Goal: Task Accomplishment & Management: Complete application form

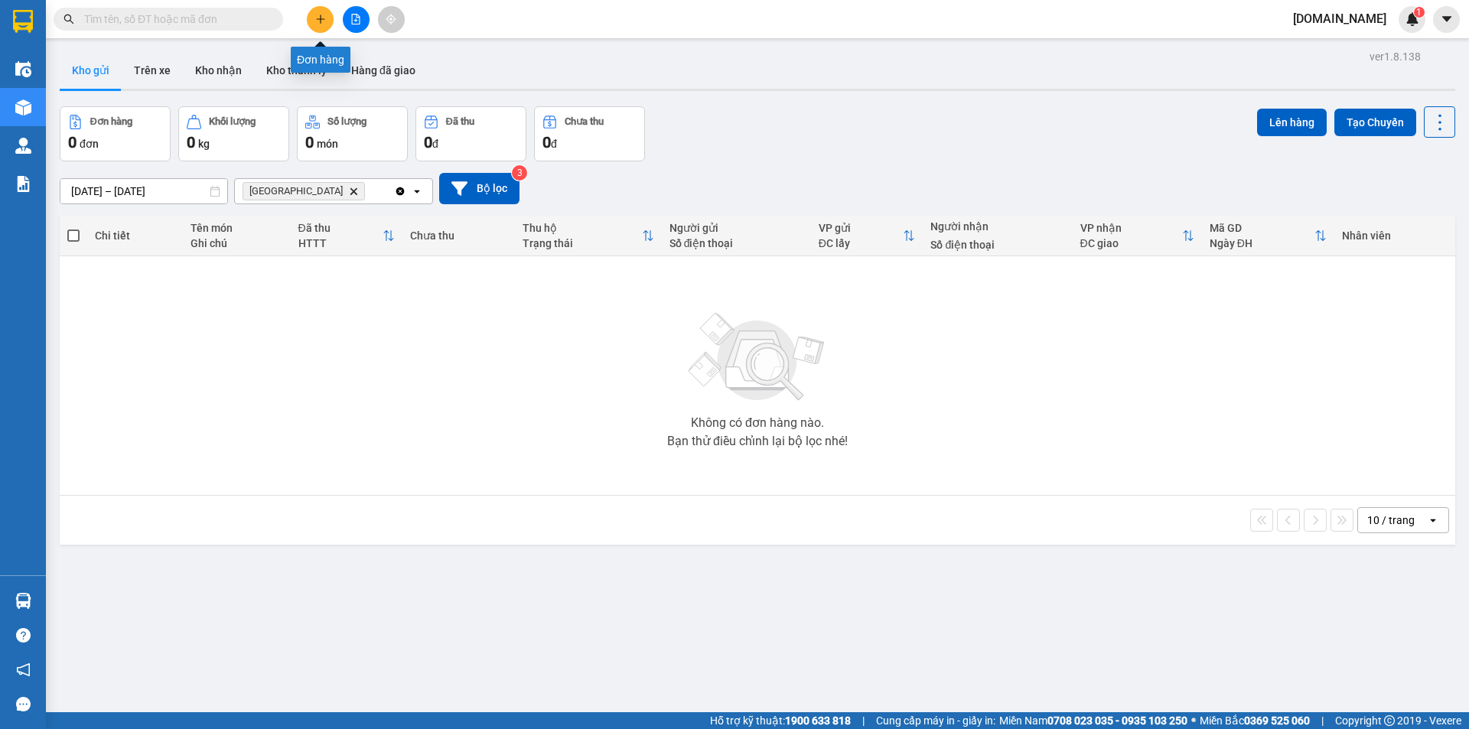
click at [312, 27] on button at bounding box center [320, 19] width 27 height 27
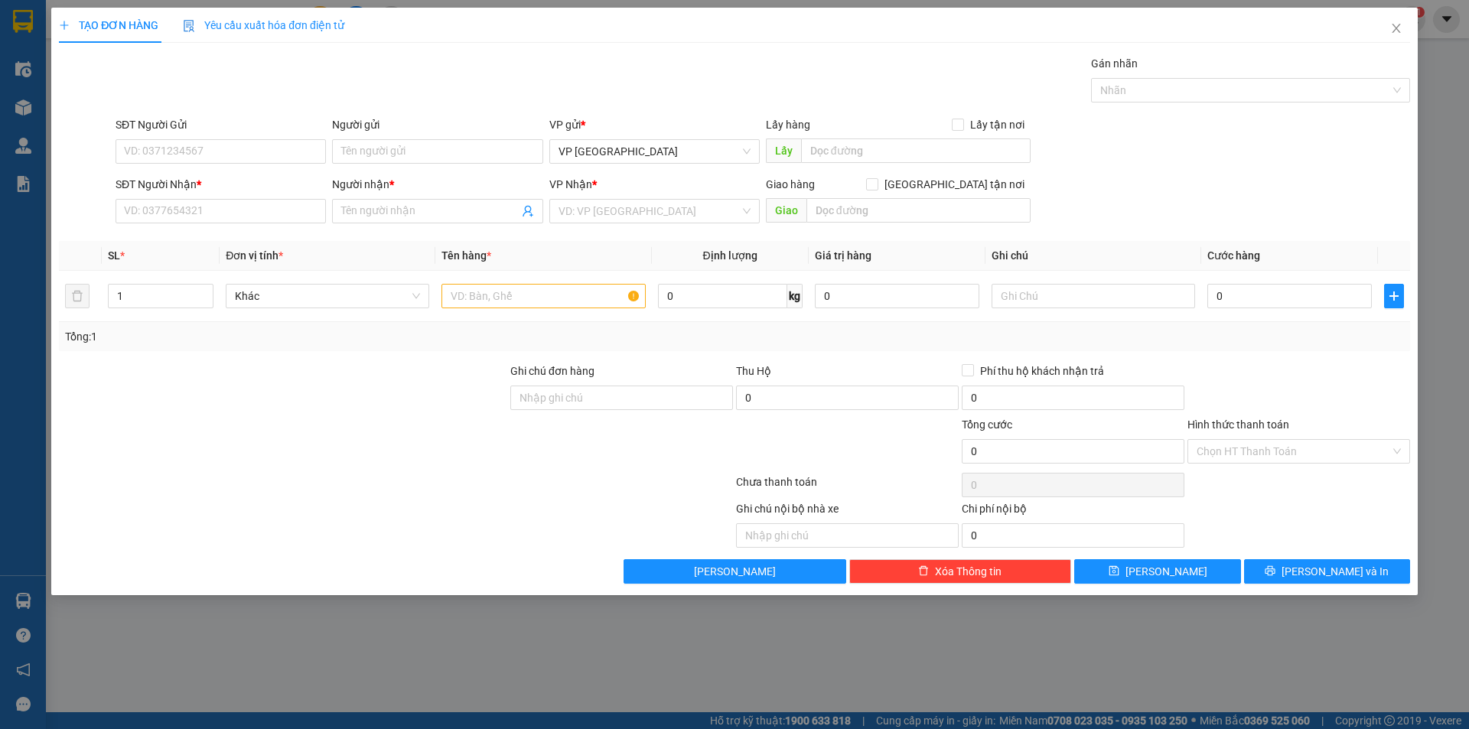
click at [178, 136] on div "SĐT Người Gửi" at bounding box center [221, 127] width 210 height 23
click at [178, 142] on input "SĐT Người Gửi" at bounding box center [221, 151] width 210 height 24
type input "0935701717"
click at [367, 155] on input "Người gửi" at bounding box center [437, 151] width 210 height 24
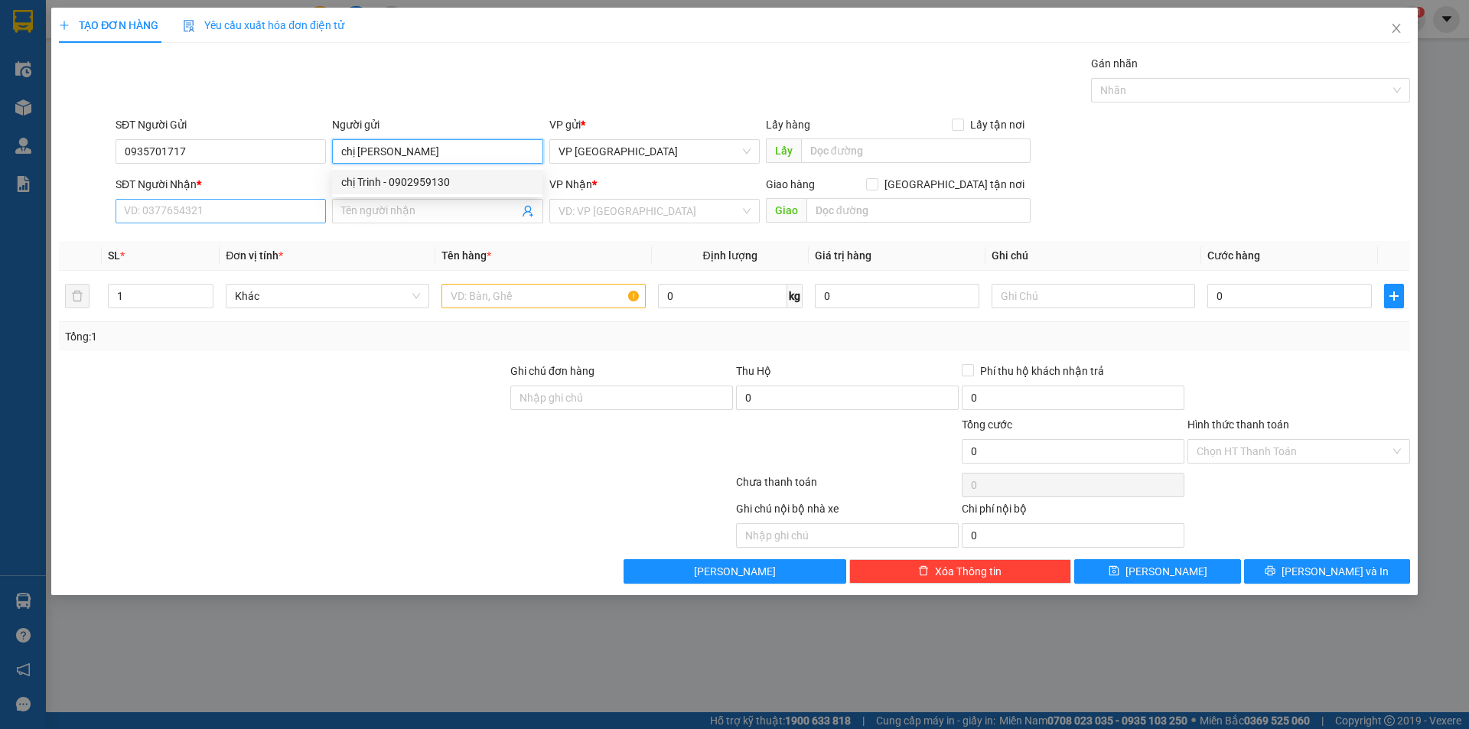
type input "chị [PERSON_NAME]"
click at [200, 216] on input "SĐT Người Nhận *" at bounding box center [221, 211] width 210 height 24
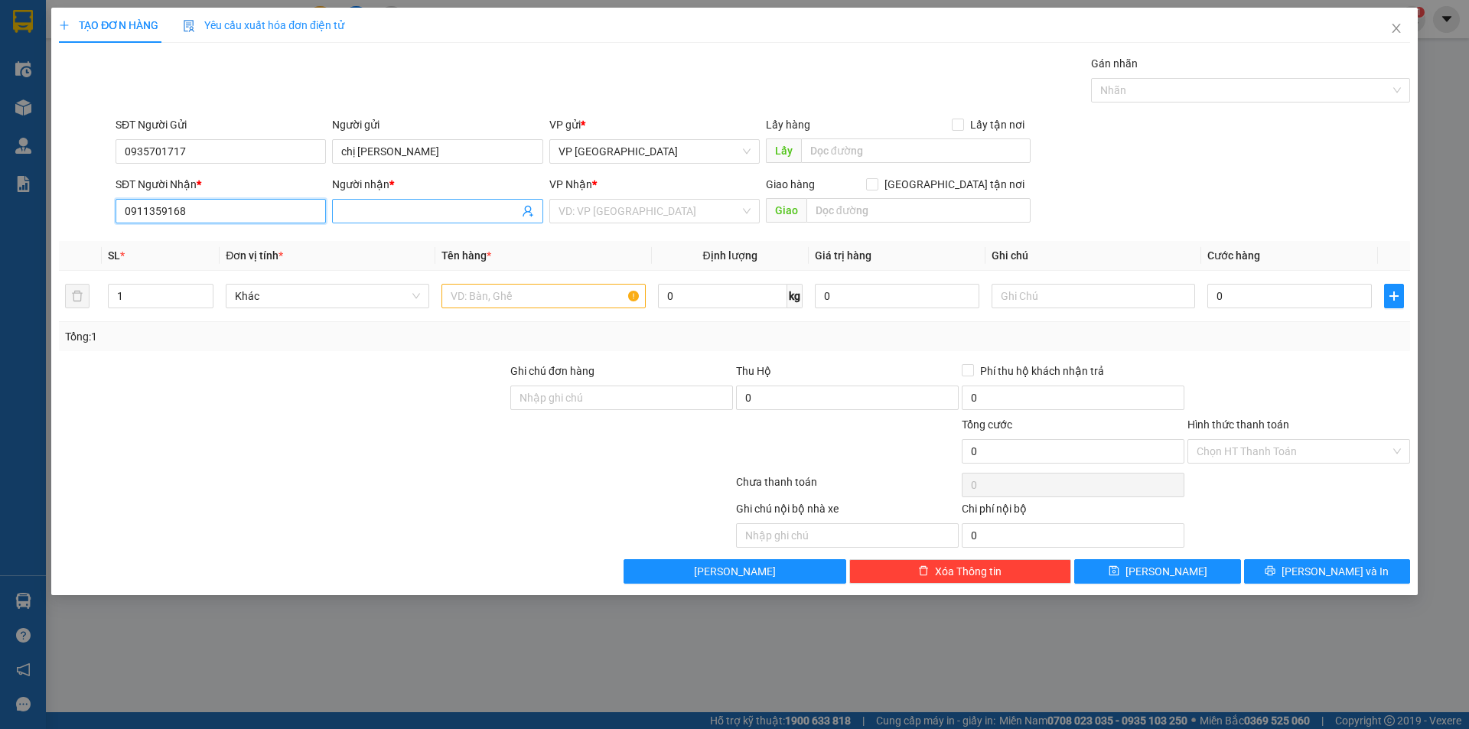
type input "0911359168"
click at [398, 211] on input "Người nhận *" at bounding box center [429, 211] width 177 height 17
type input "miss [PERSON_NAME]"
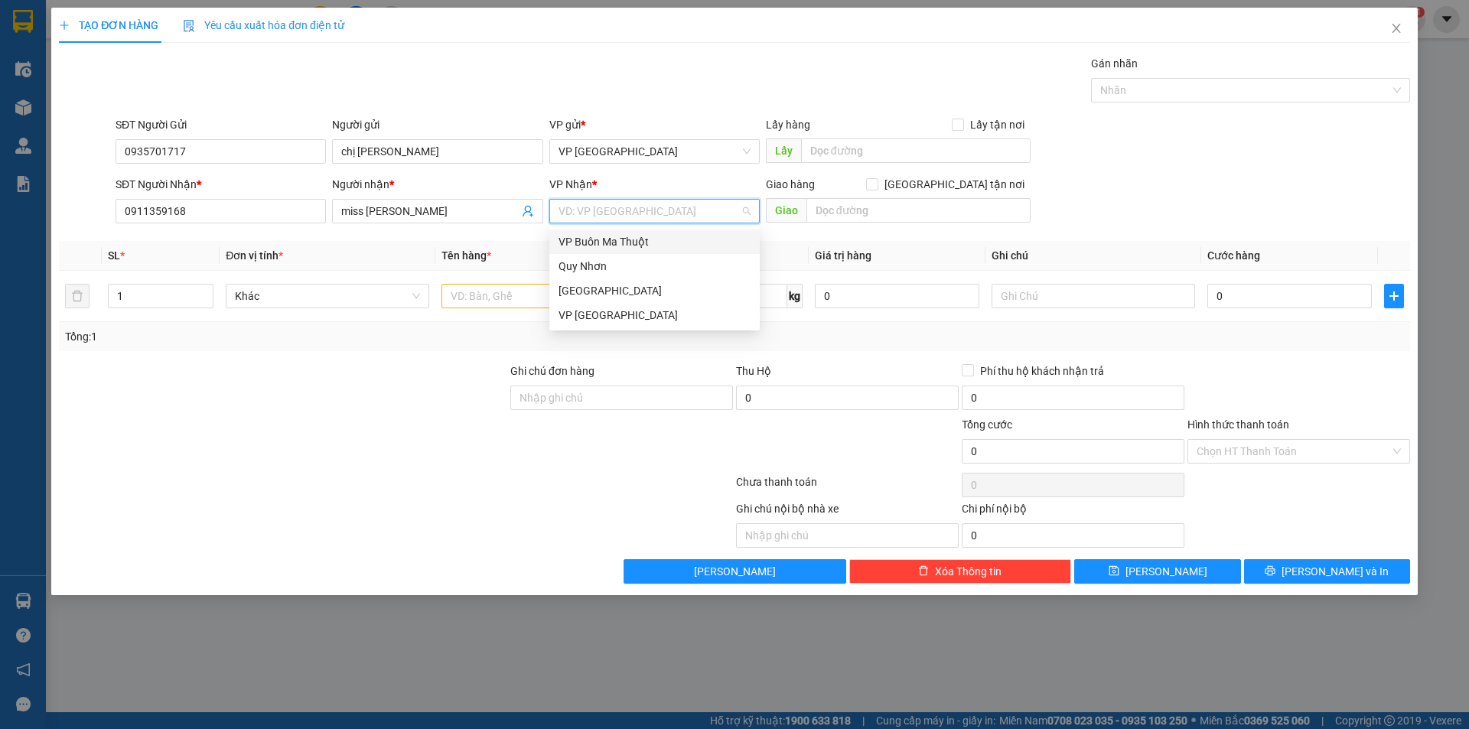
click at [600, 221] on input "search" at bounding box center [648, 211] width 181 height 23
click at [603, 235] on div "VP Buôn Ma Thuột" at bounding box center [654, 241] width 192 height 17
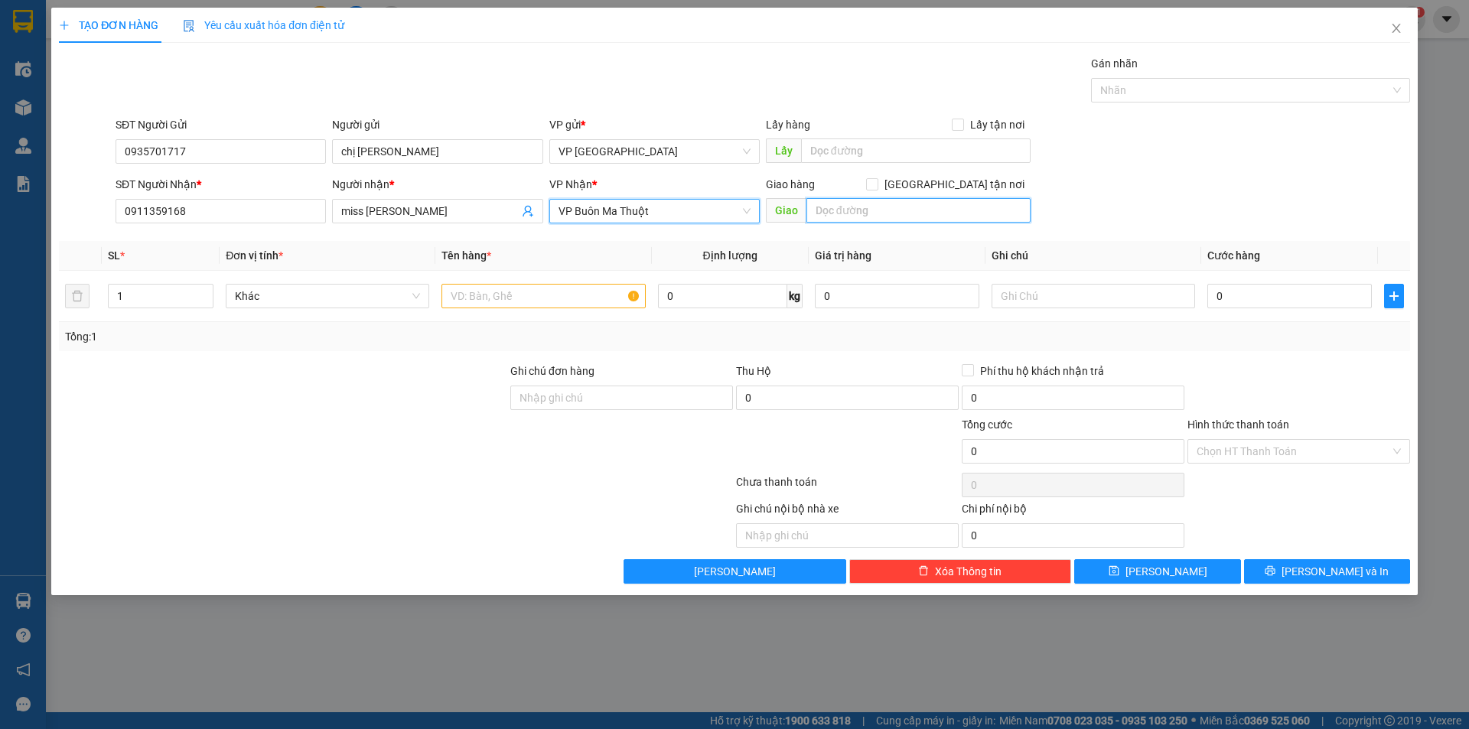
click at [955, 208] on input "text" at bounding box center [918, 210] width 224 height 24
type input "02 trường chinh ,BMT"
click at [877, 181] on input "[GEOGRAPHIC_DATA] tận nơi" at bounding box center [871, 183] width 11 height 11
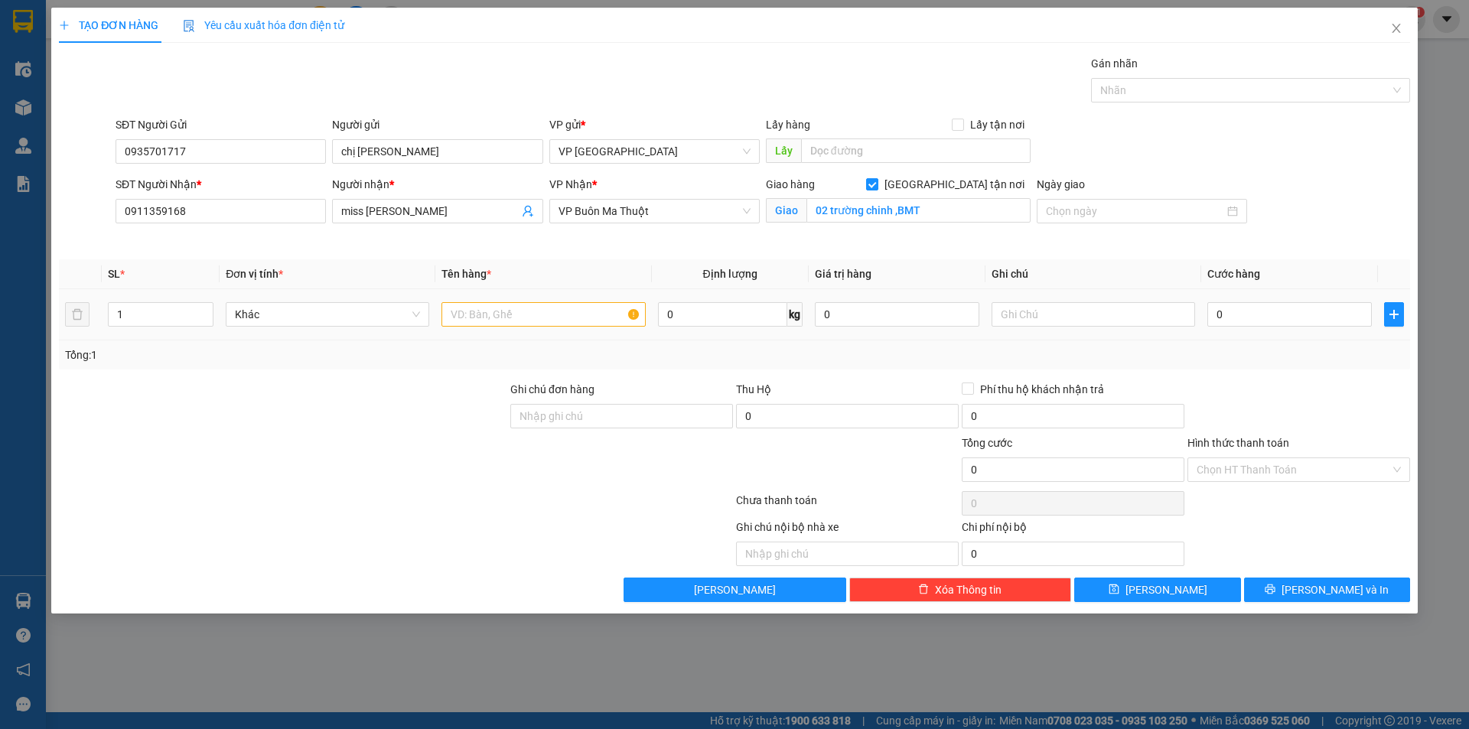
click at [866, 178] on input "[GEOGRAPHIC_DATA] tận nơi" at bounding box center [871, 183] width 11 height 11
checkbox input "false"
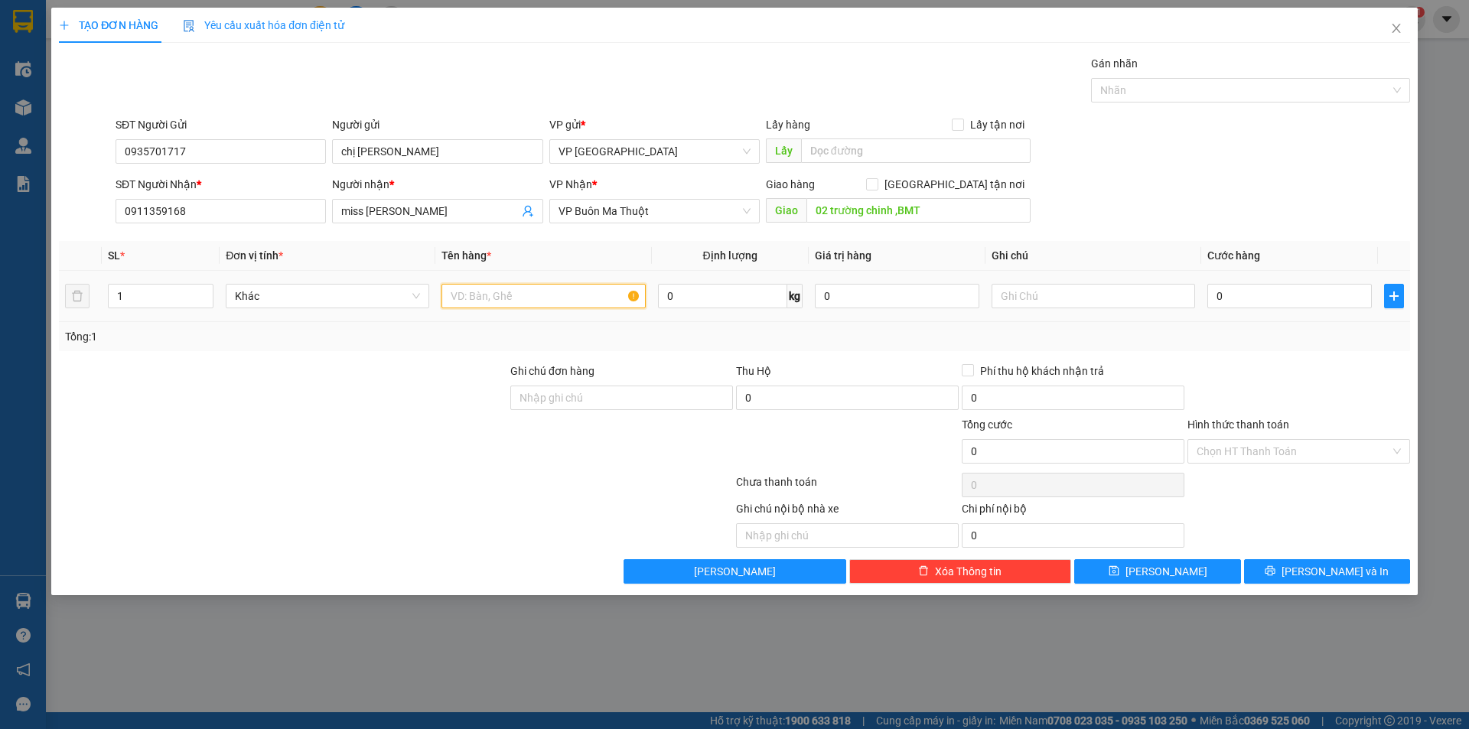
click at [575, 304] on input "text" at bounding box center [542, 296] width 203 height 24
type input "T"
type input "Thùng giấy to"
click at [1302, 298] on input "0" at bounding box center [1289, 296] width 164 height 24
type input "1"
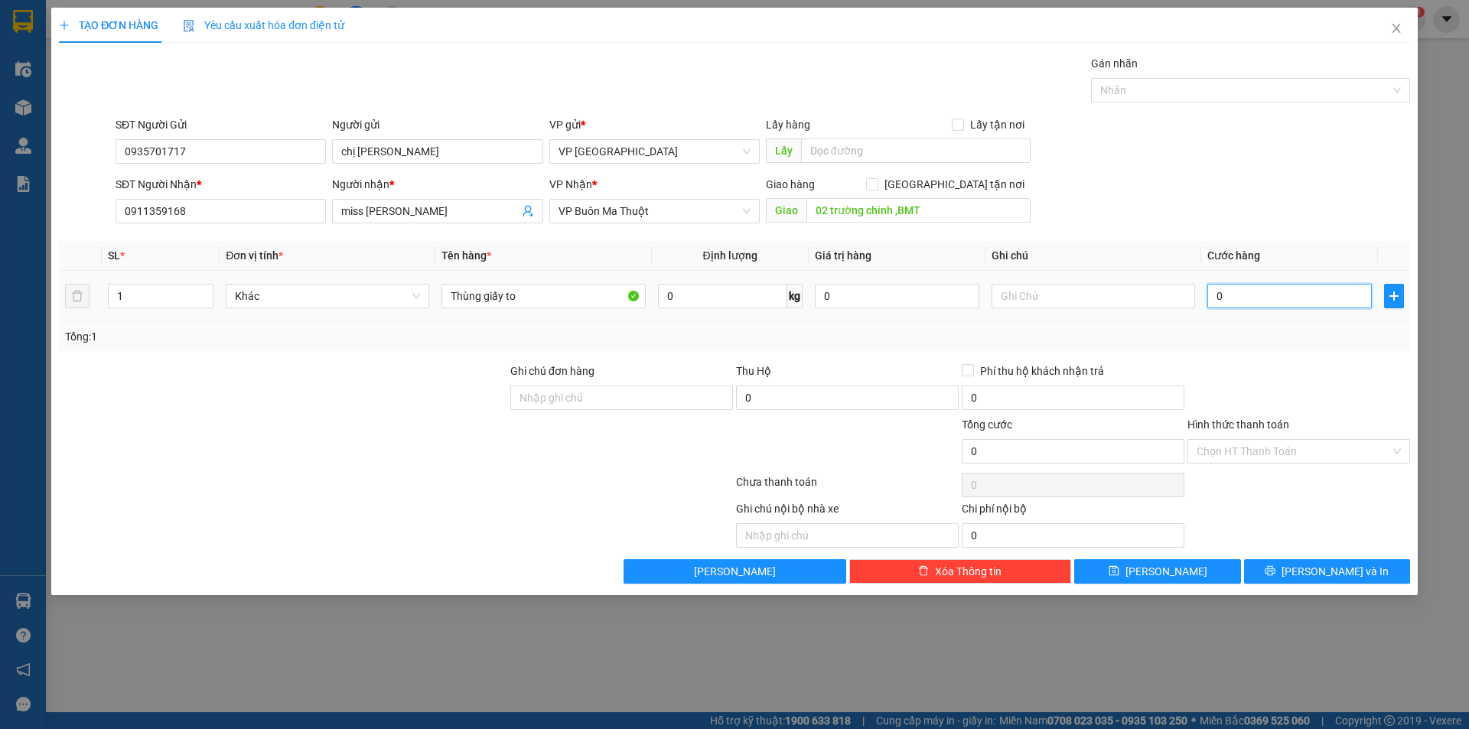
type input "1"
type input "15"
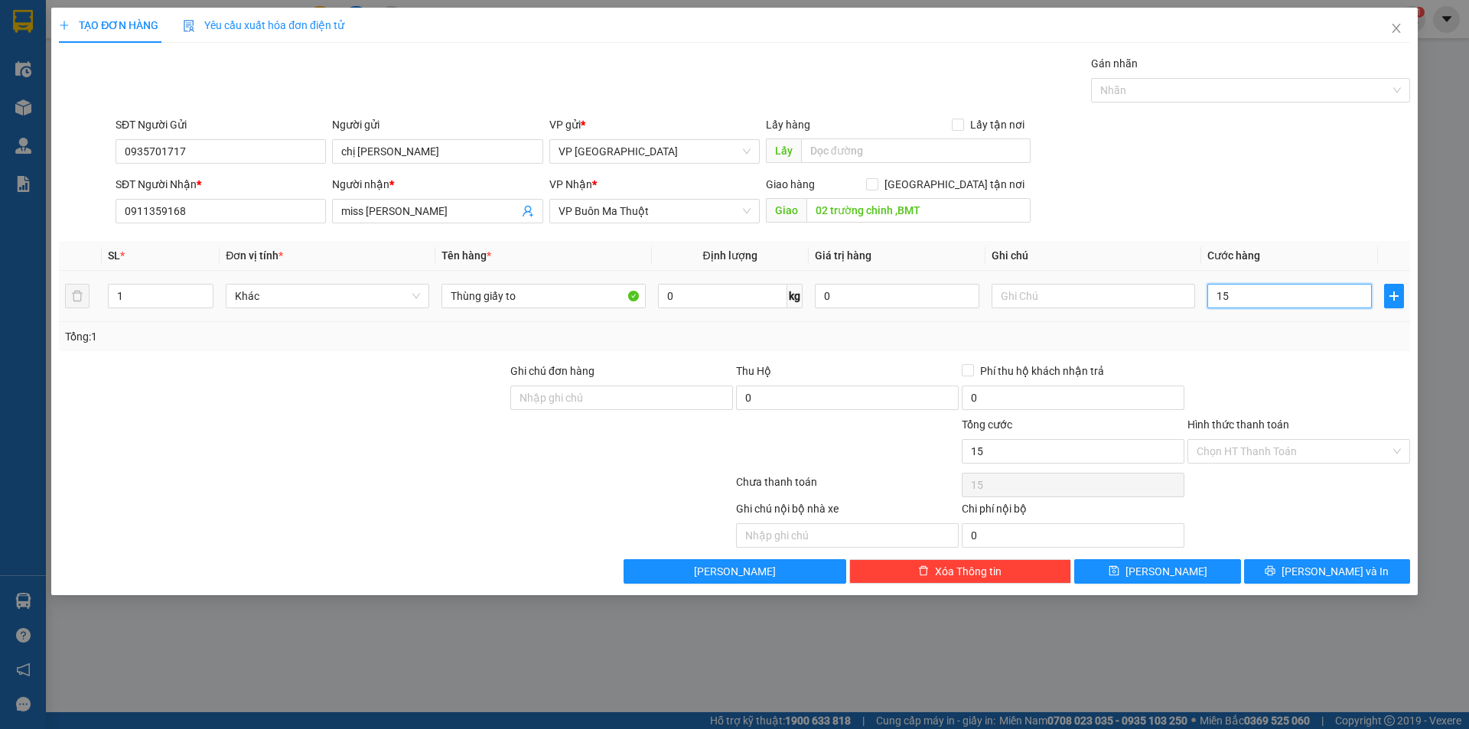
type input "150"
type input "1.500"
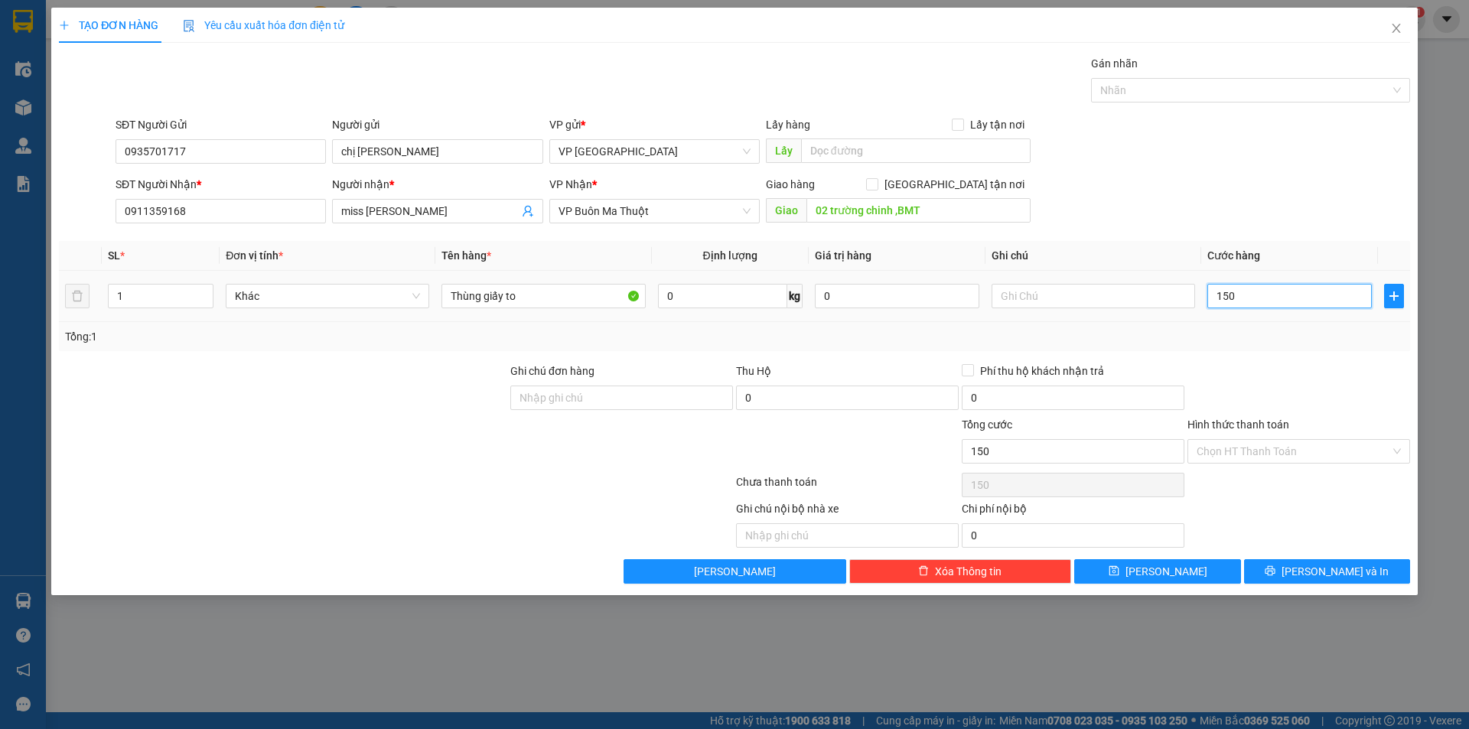
type input "1.500"
type input "15.000"
type input "150.000"
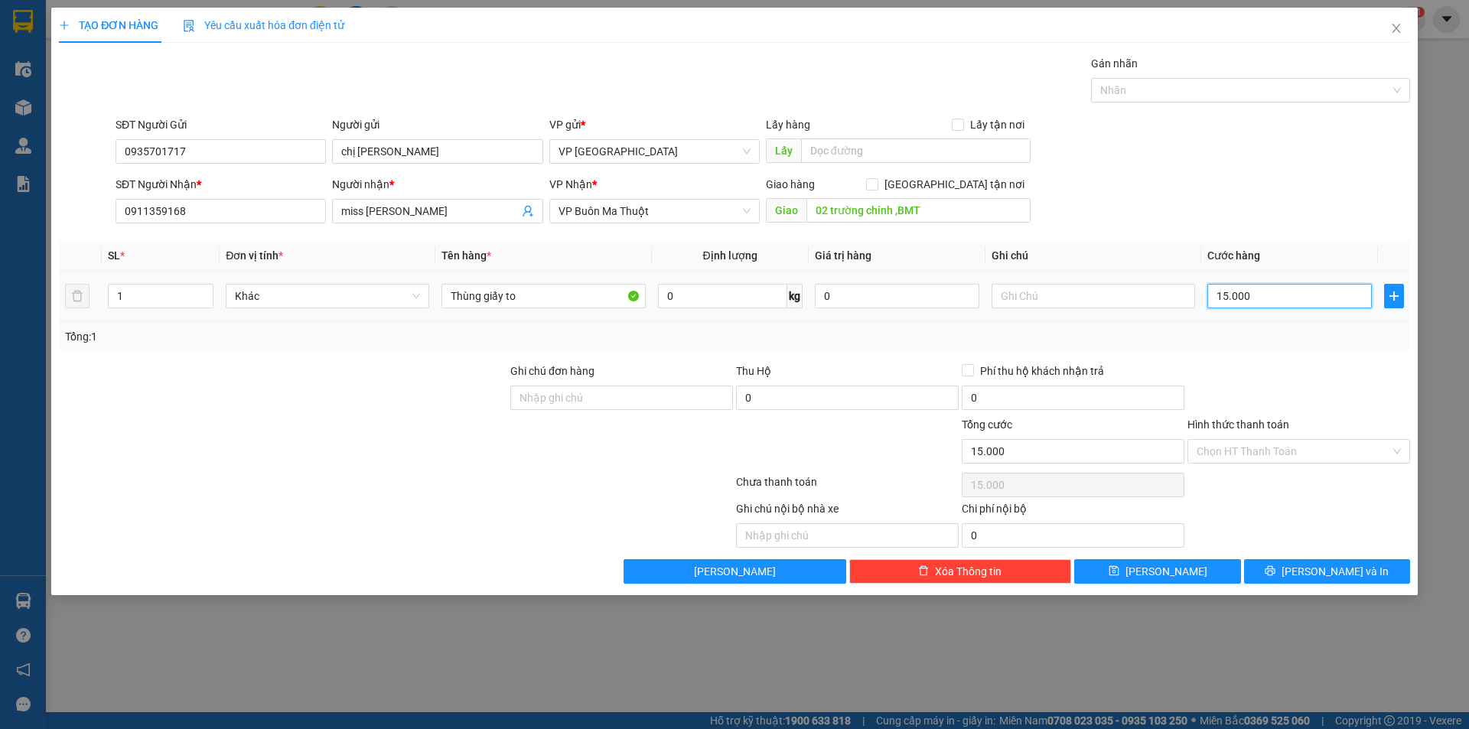
type input "150.000"
click at [1271, 444] on input "Hình thức thanh toán" at bounding box center [1293, 451] width 194 height 23
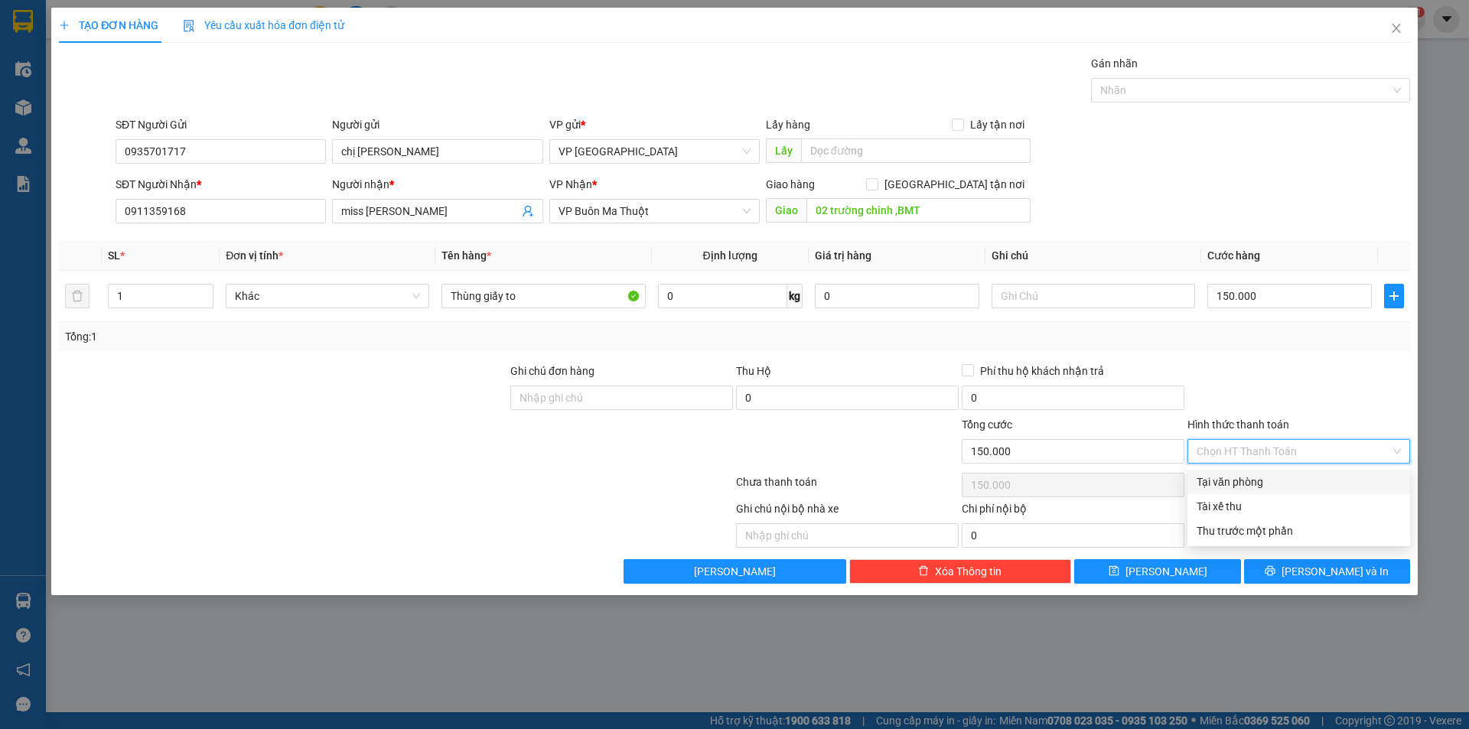
click at [1277, 472] on div "Tại văn phòng" at bounding box center [1298, 482] width 223 height 24
type input "0"
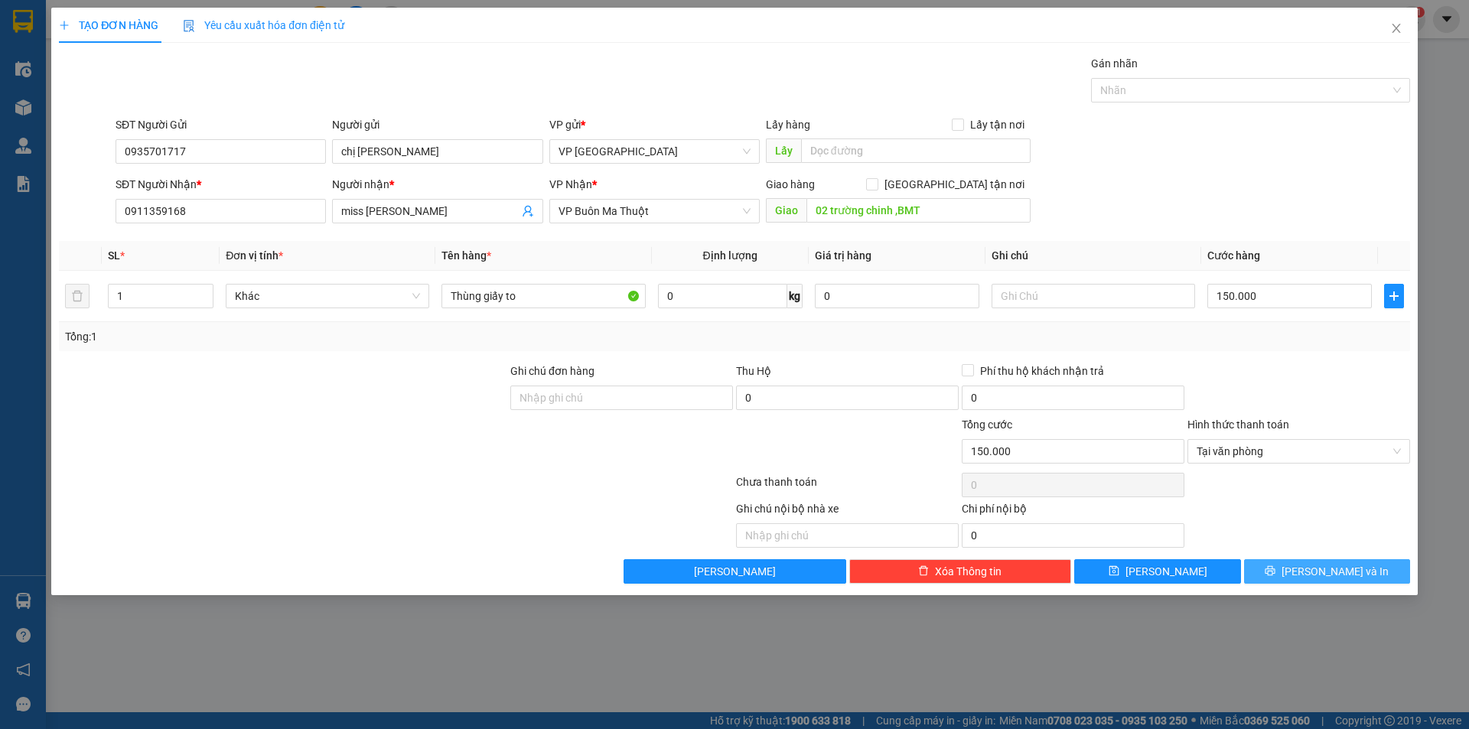
click at [1316, 569] on span "[PERSON_NAME] và In" at bounding box center [1334, 571] width 107 height 17
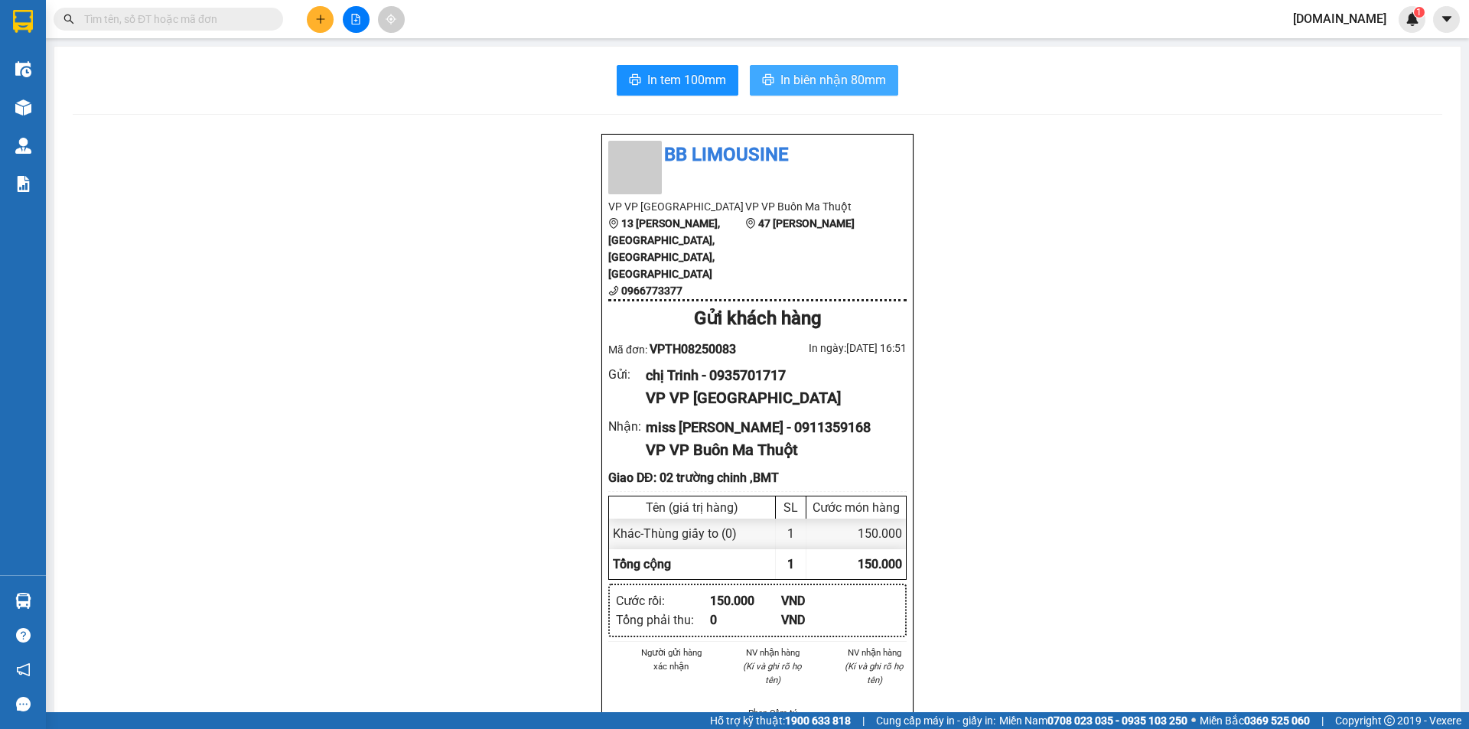
click at [808, 77] on span "In biên nhận 80mm" at bounding box center [833, 79] width 106 height 19
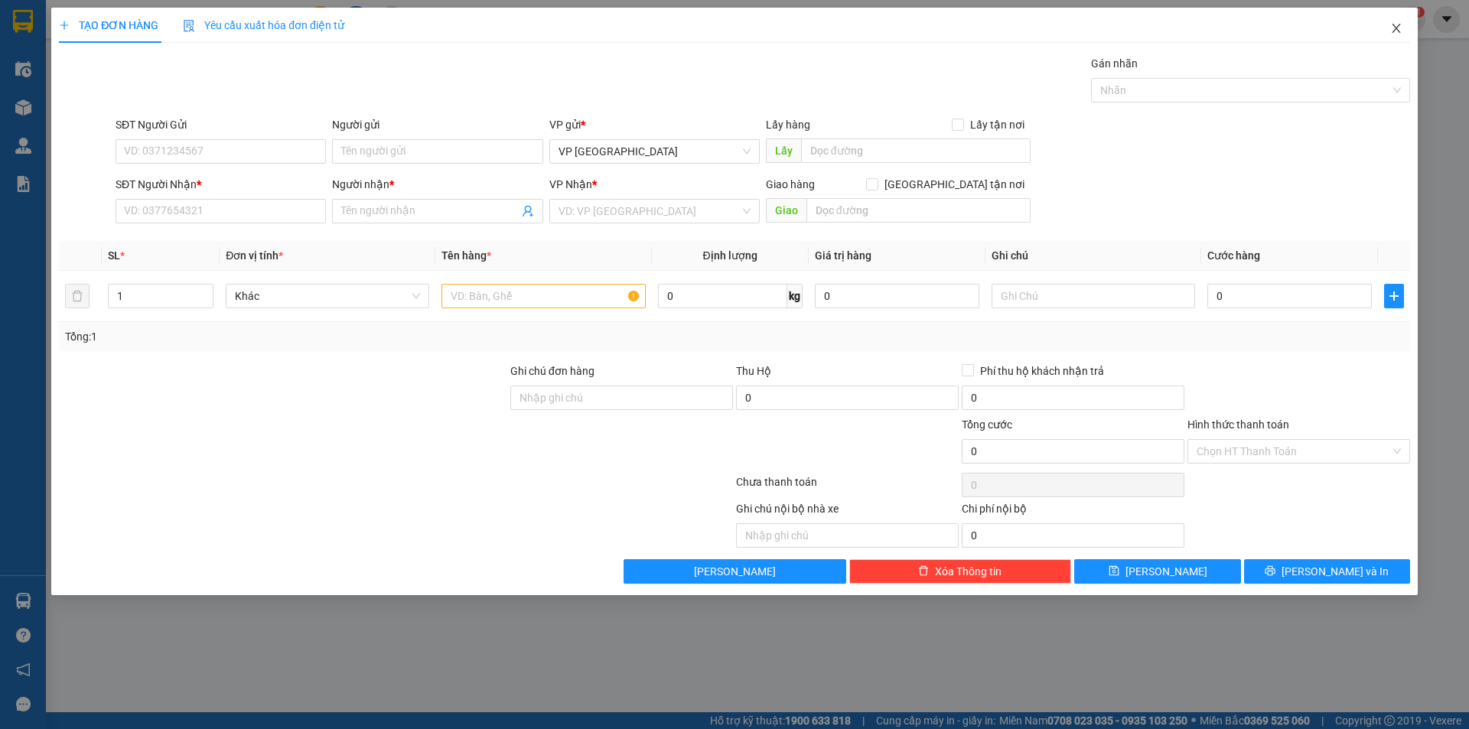
click at [1394, 34] on icon "close" at bounding box center [1396, 28] width 12 height 12
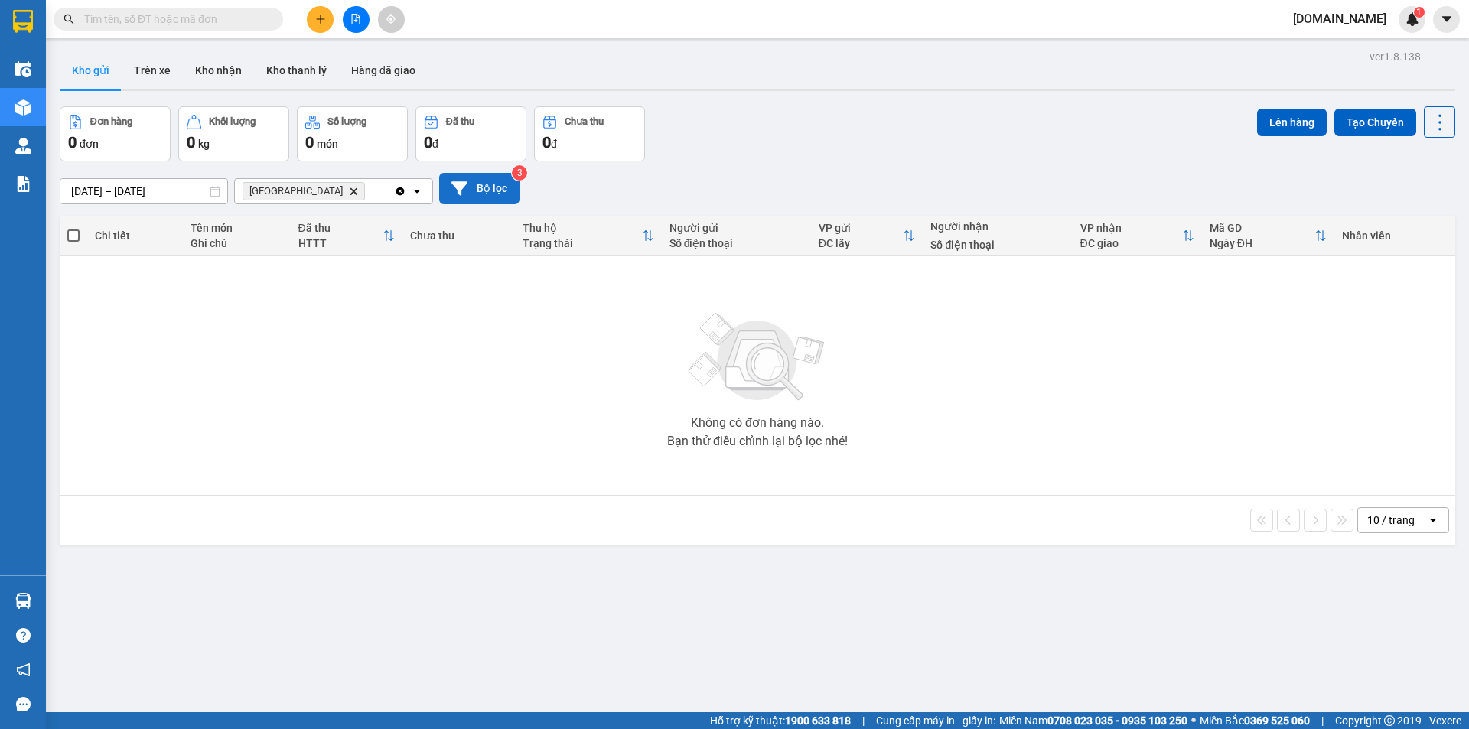
click at [470, 190] on button "Bộ lọc" at bounding box center [479, 188] width 80 height 31
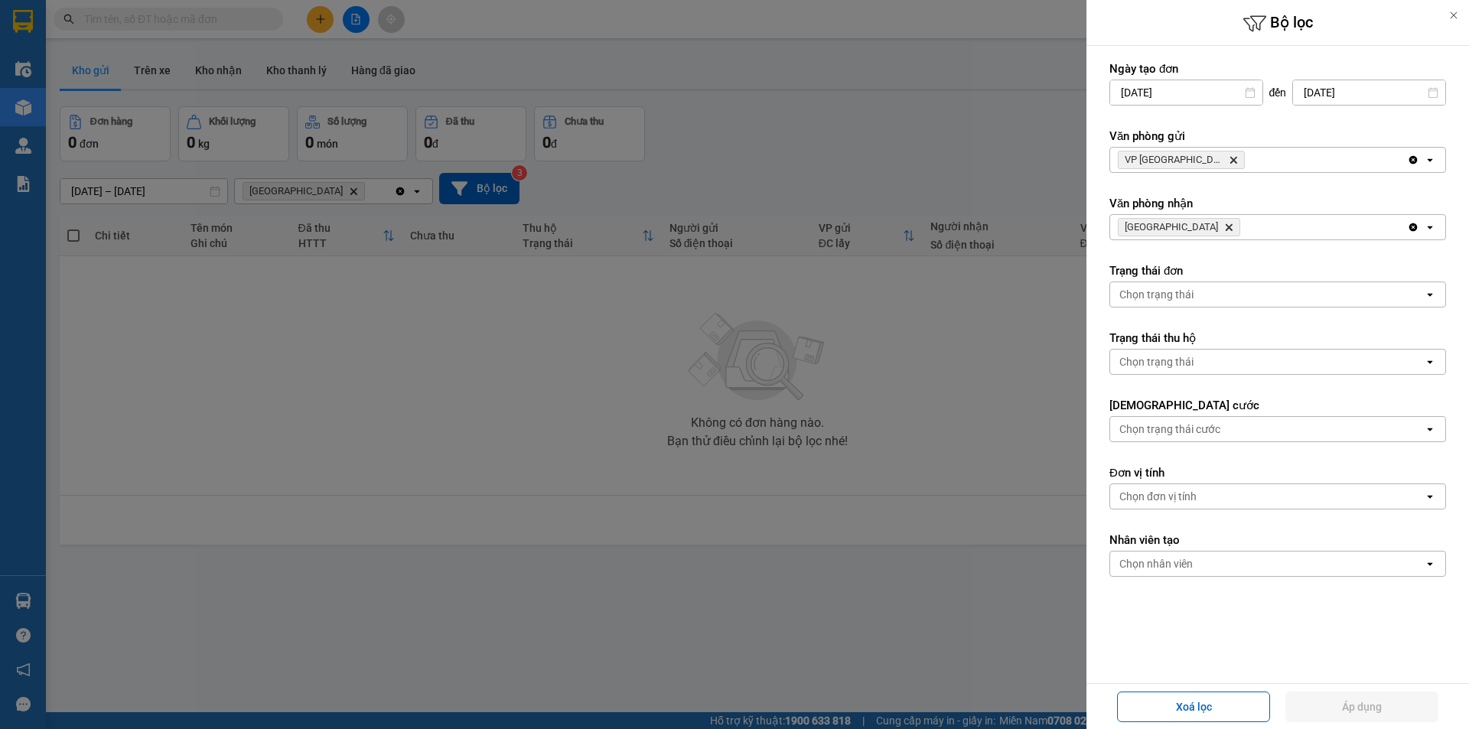
click at [1224, 224] on icon "Delete" at bounding box center [1228, 227] width 9 height 9
click at [1174, 227] on div "Chọn văn phòng" at bounding box center [1158, 227] width 78 height 15
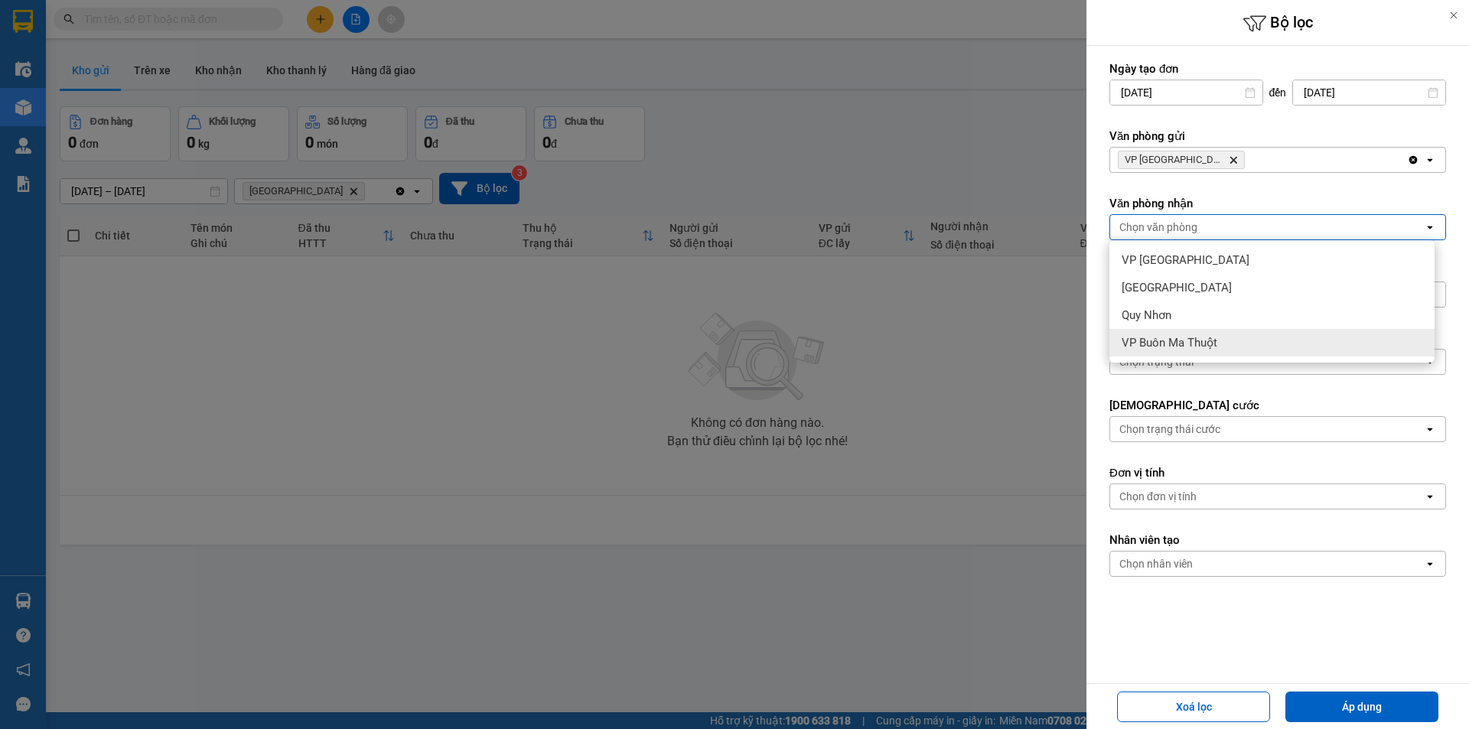
click at [1198, 340] on span "VP Buôn Ma Thuột" at bounding box center [1169, 342] width 96 height 15
click at [1301, 698] on button "Áp dụng" at bounding box center [1361, 707] width 153 height 31
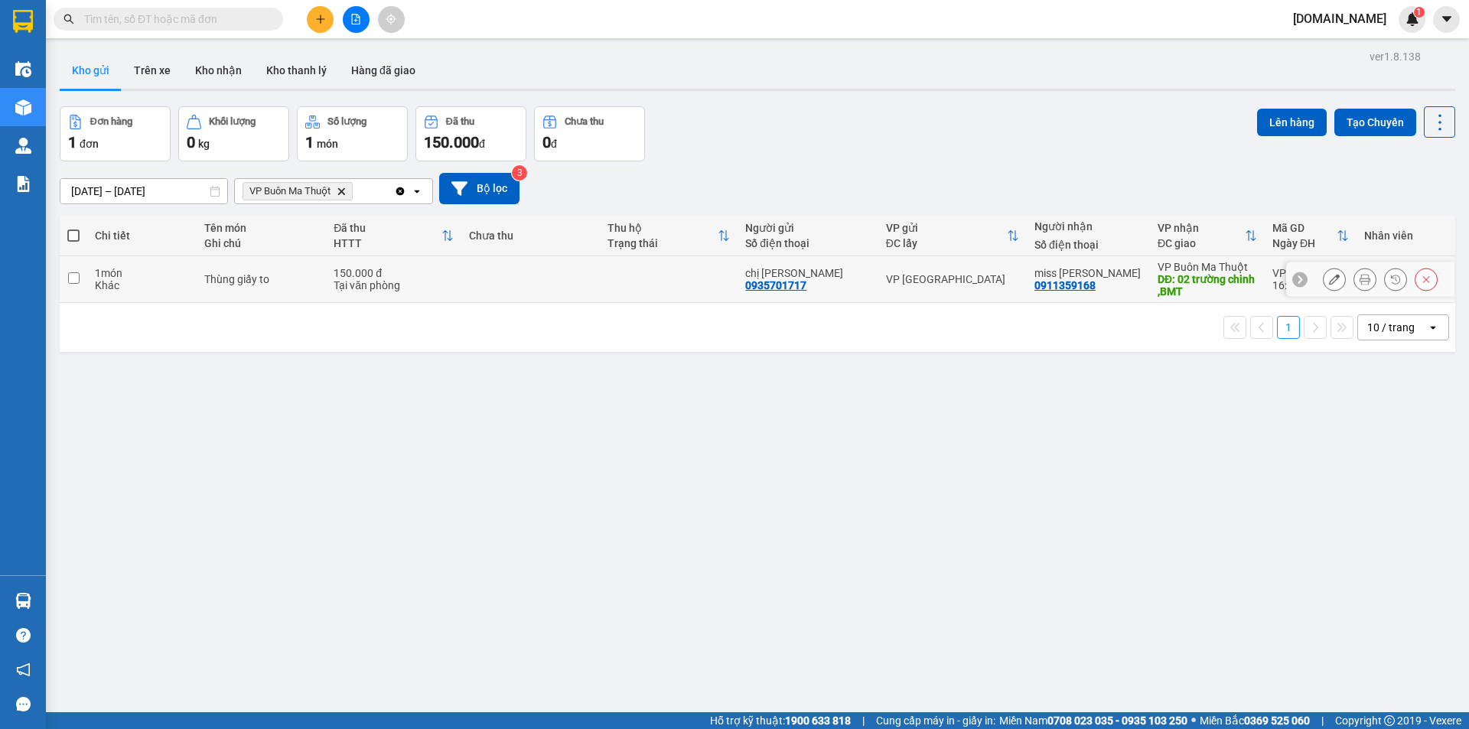
click at [594, 295] on td at bounding box center [530, 279] width 138 height 47
checkbox input "true"
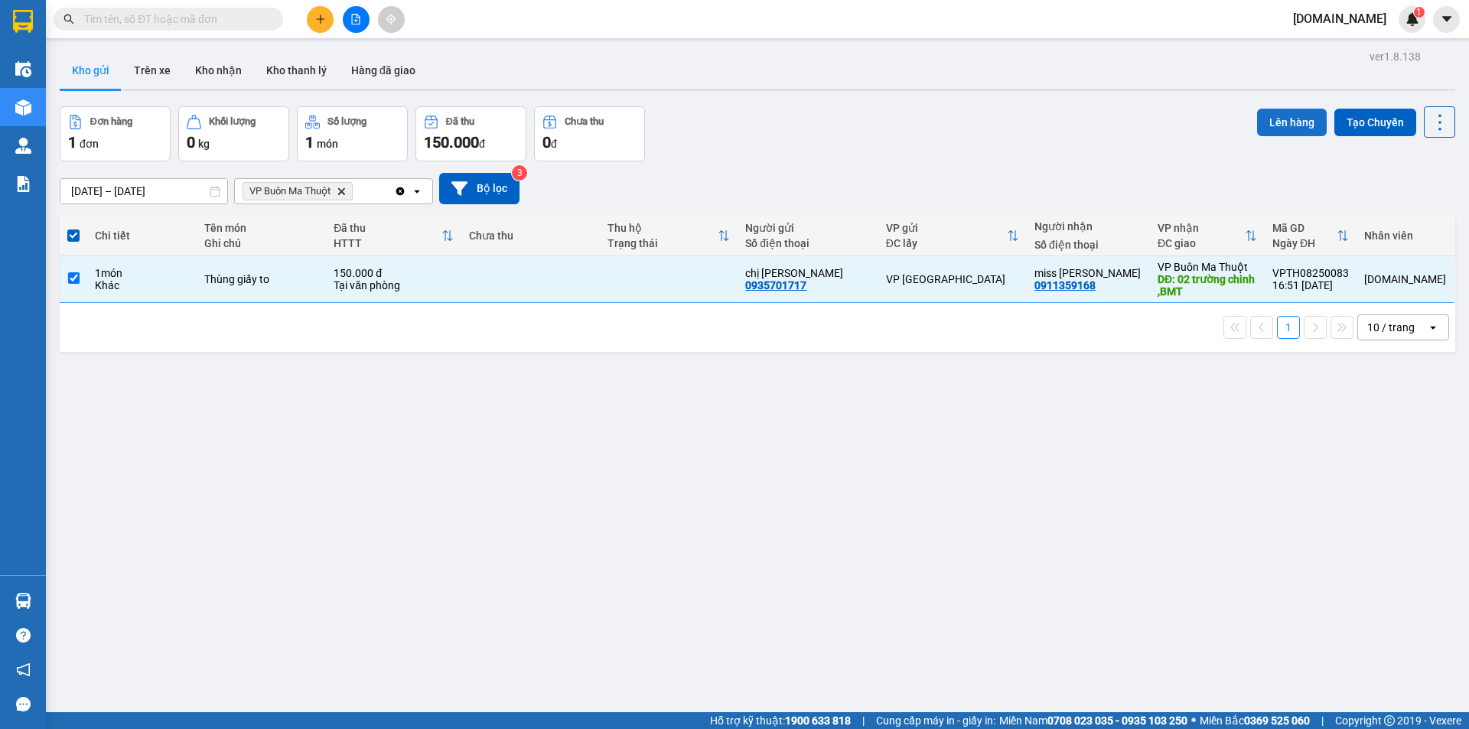
click at [1302, 116] on button "Lên hàng" at bounding box center [1292, 123] width 70 height 28
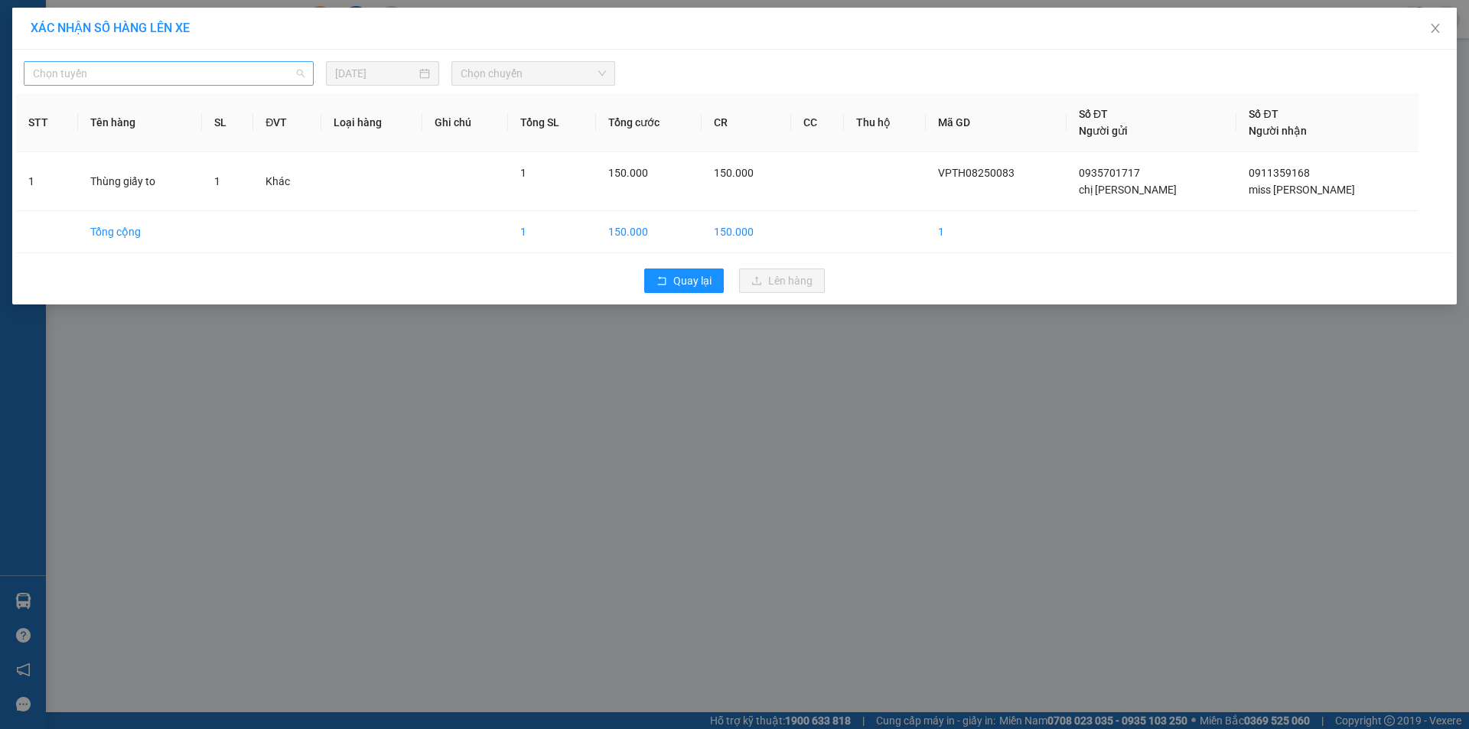
click at [240, 73] on span "Chọn tuyến" at bounding box center [169, 73] width 272 height 23
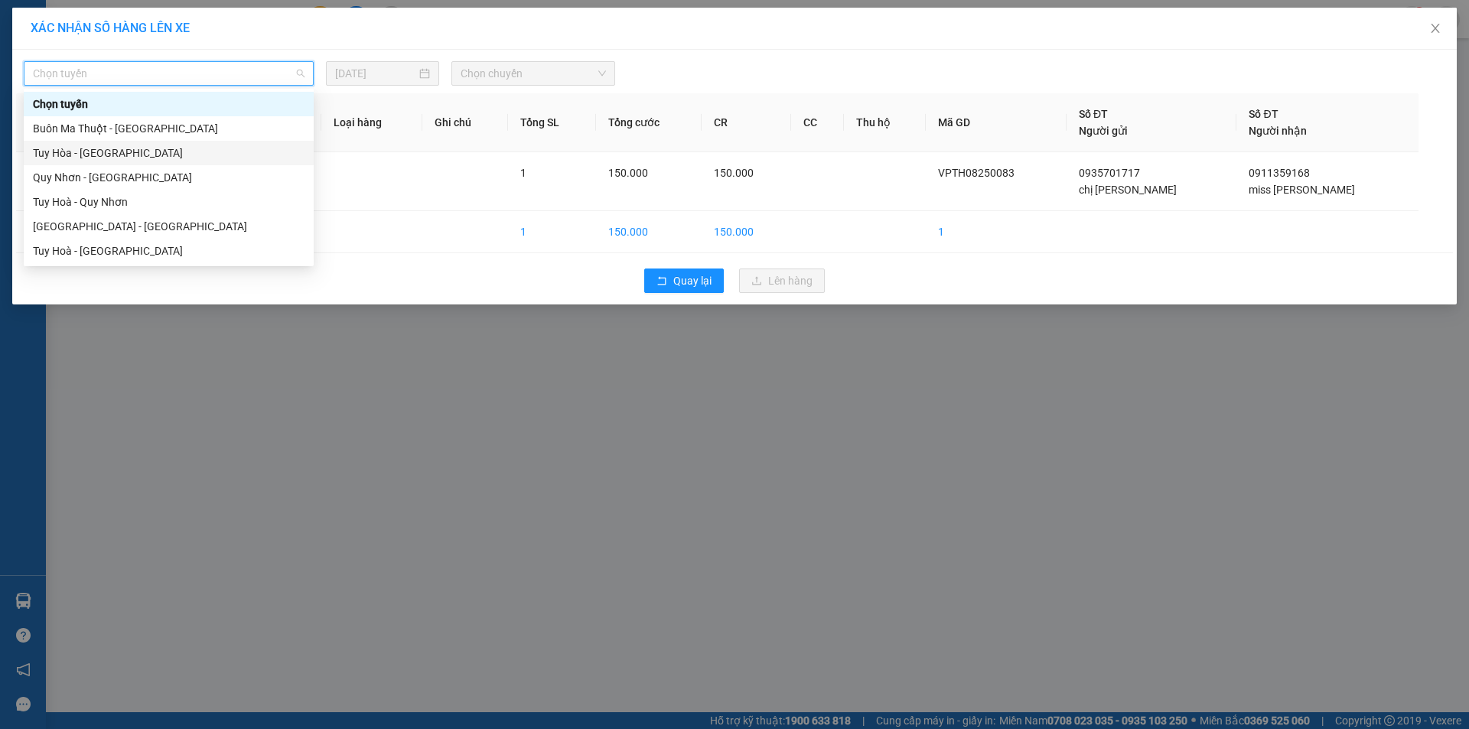
click at [212, 158] on div "Tuy Hòa - [GEOGRAPHIC_DATA]" at bounding box center [169, 153] width 272 height 17
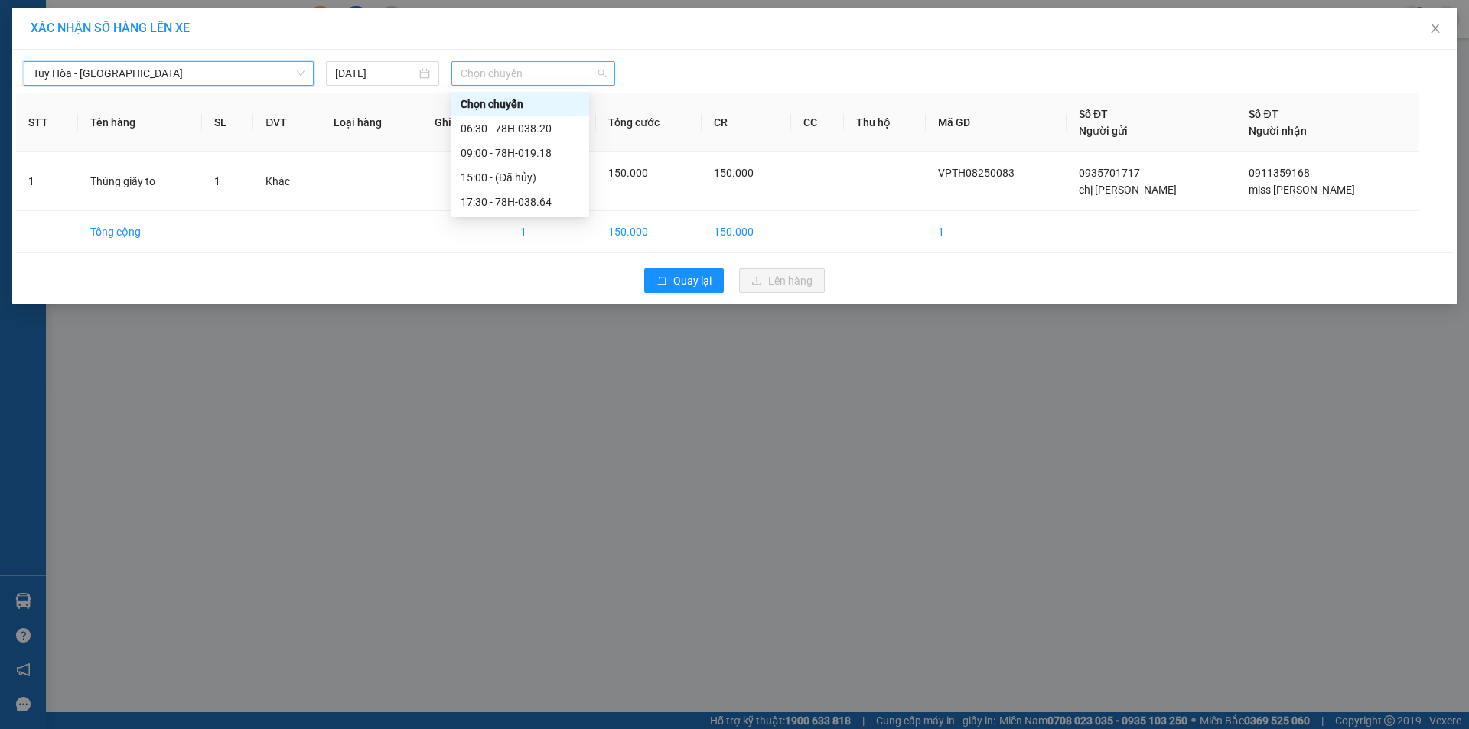
click at [464, 71] on span "Chọn chuyến" at bounding box center [532, 73] width 145 height 23
click at [505, 207] on div "17:30 - 78H-038.64" at bounding box center [519, 202] width 119 height 17
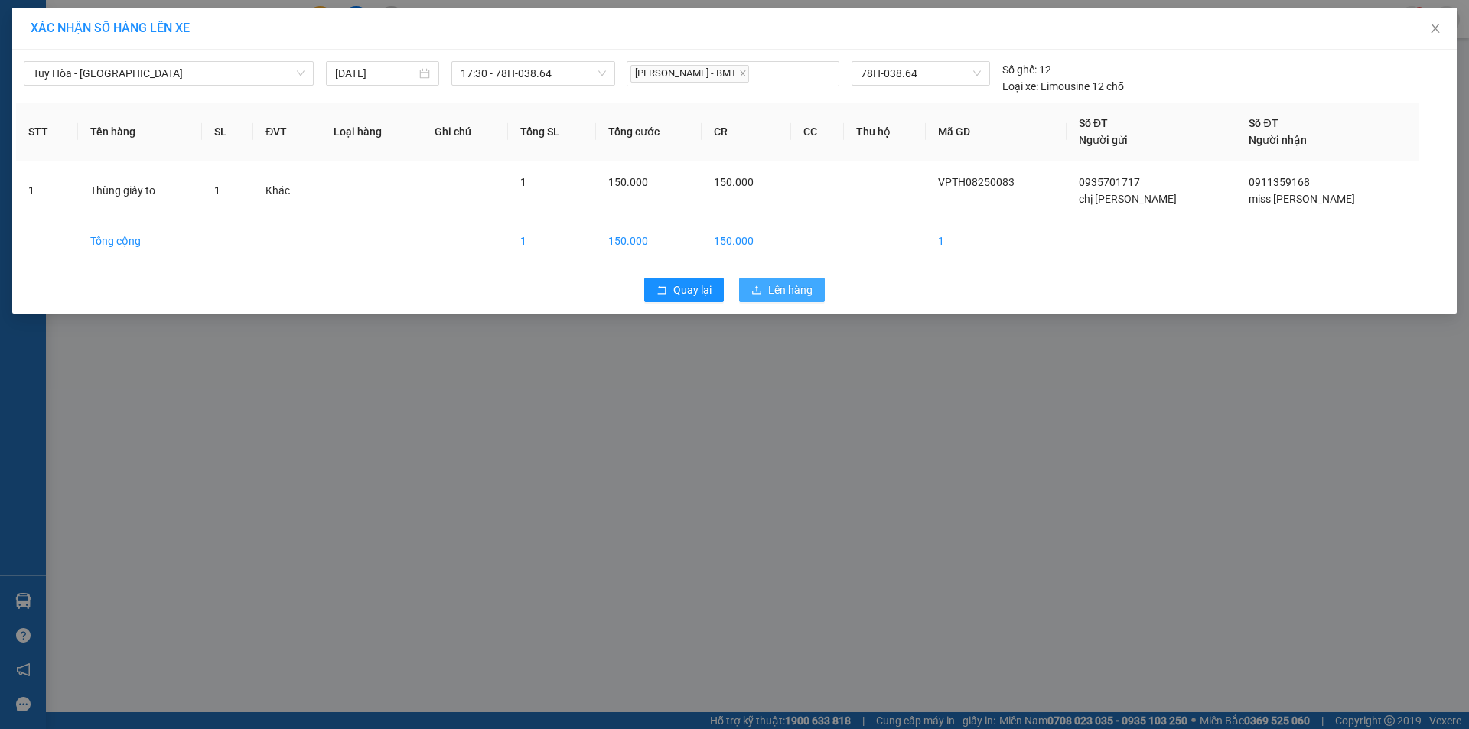
click at [805, 291] on span "Lên hàng" at bounding box center [790, 289] width 44 height 17
